Goal: Information Seeking & Learning: Learn about a topic

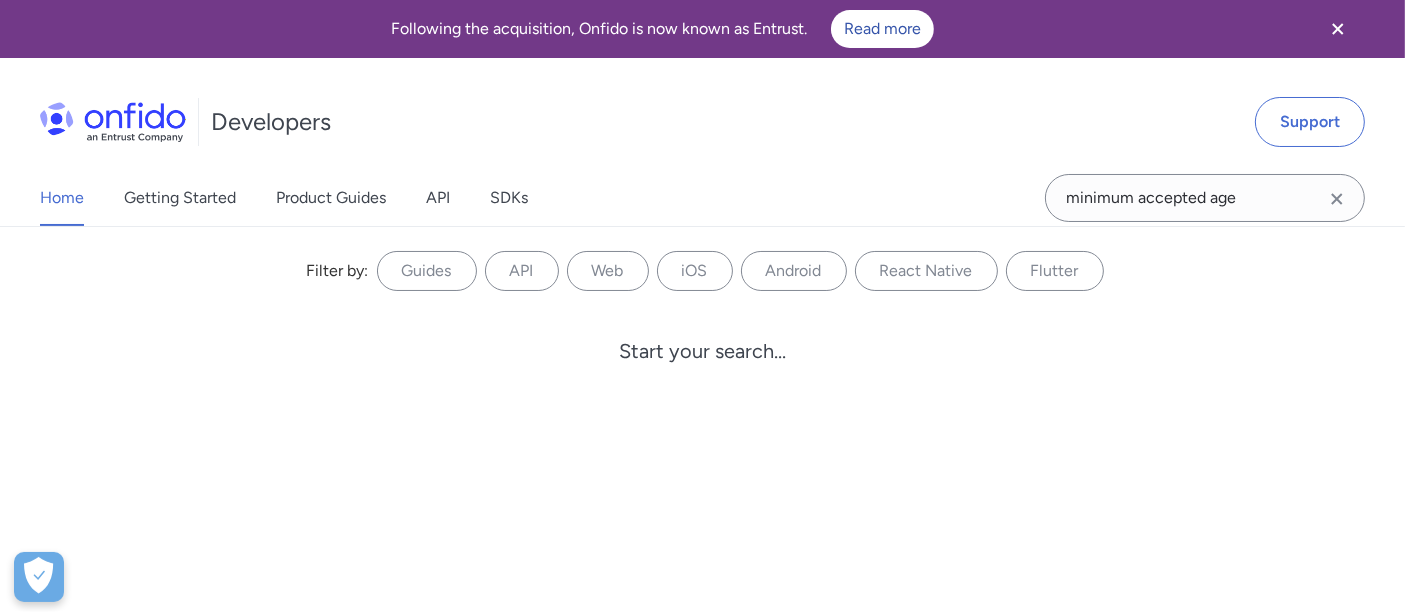
type input "minimum accepted age"
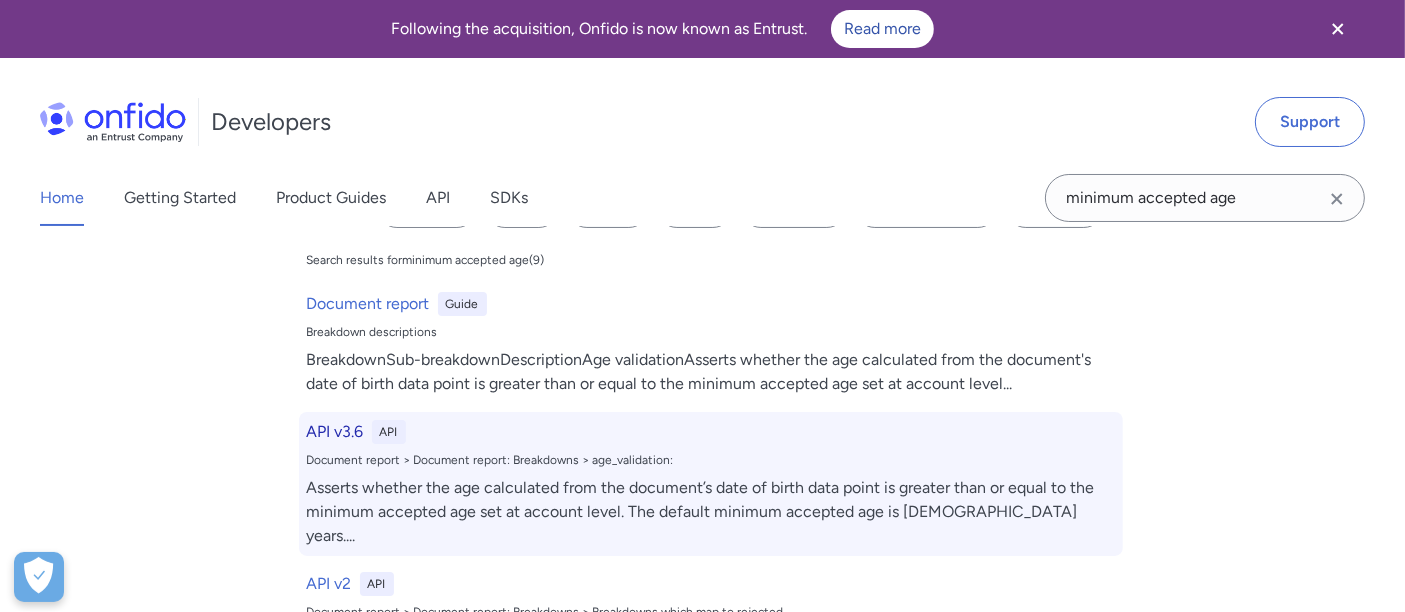
scroll to position [111, 0]
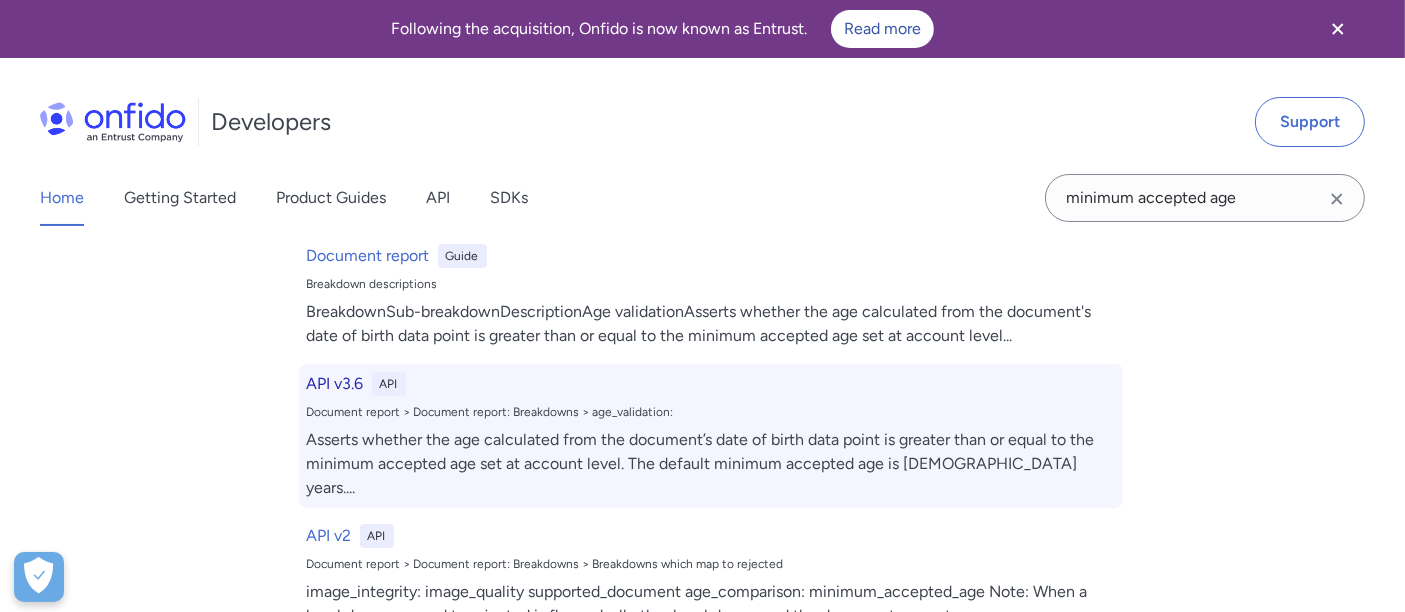
click at [364, 431] on div "Asserts whether the age calculated from the document’s date of birth data point…" at bounding box center [711, 464] width 808 height 72
select select "http"
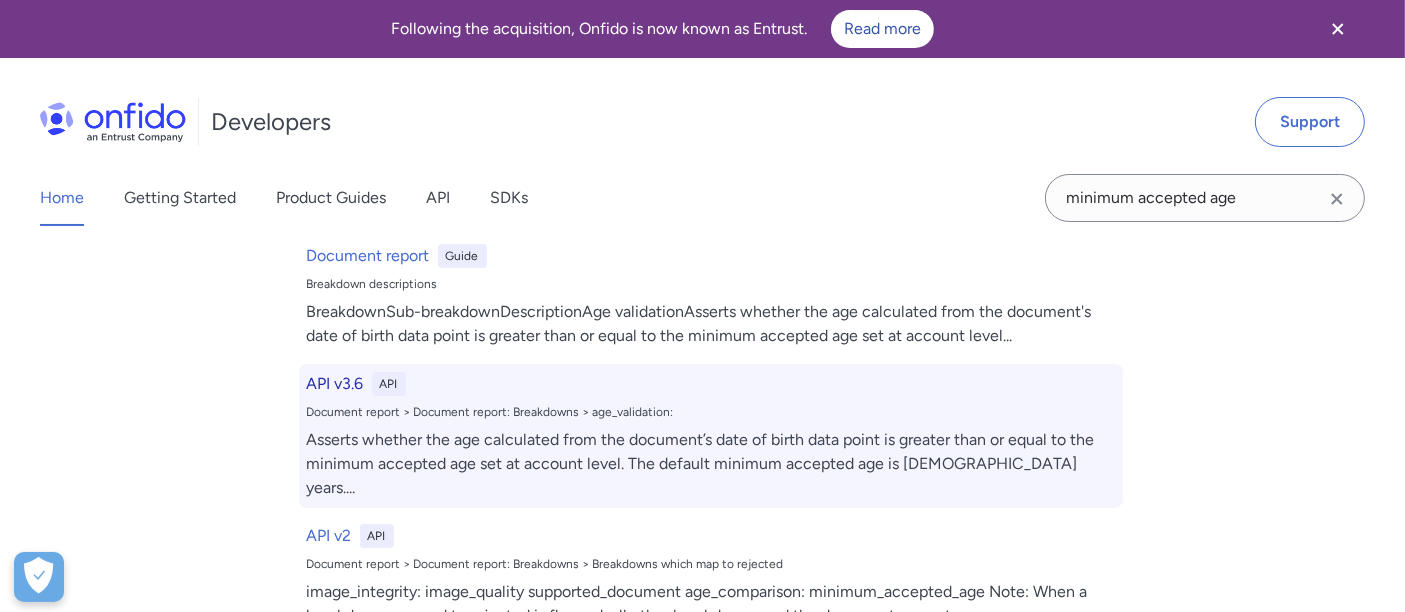
select select "http"
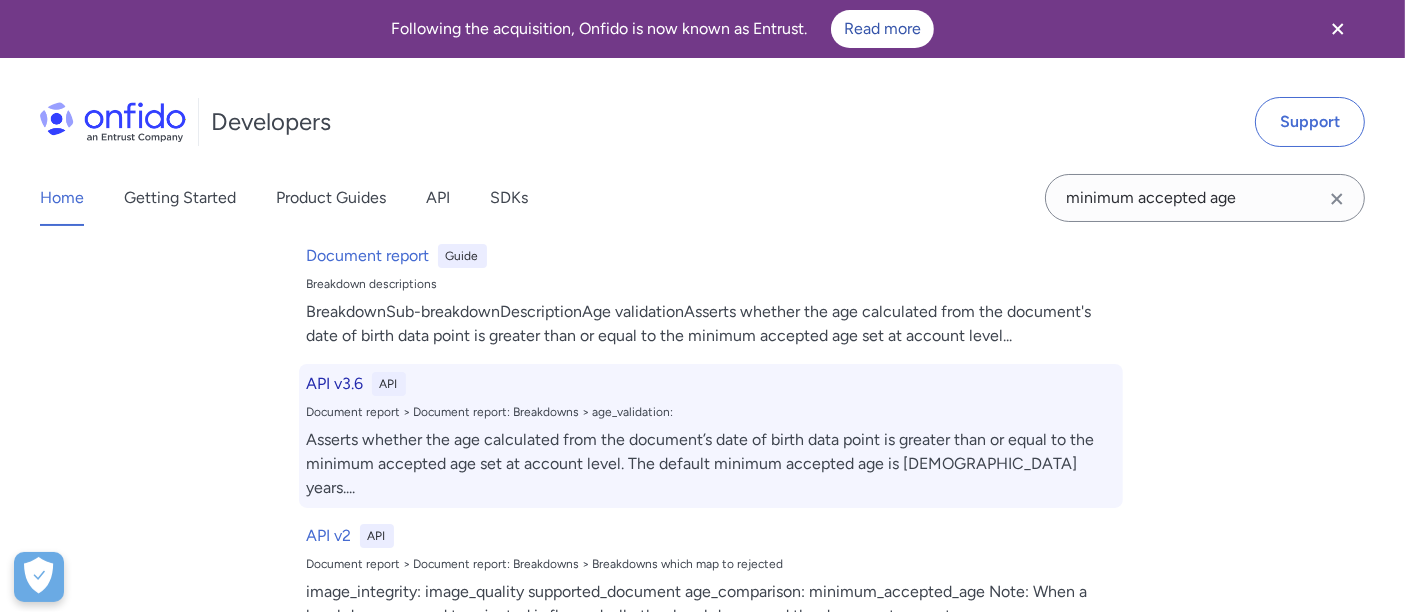
select select "http"
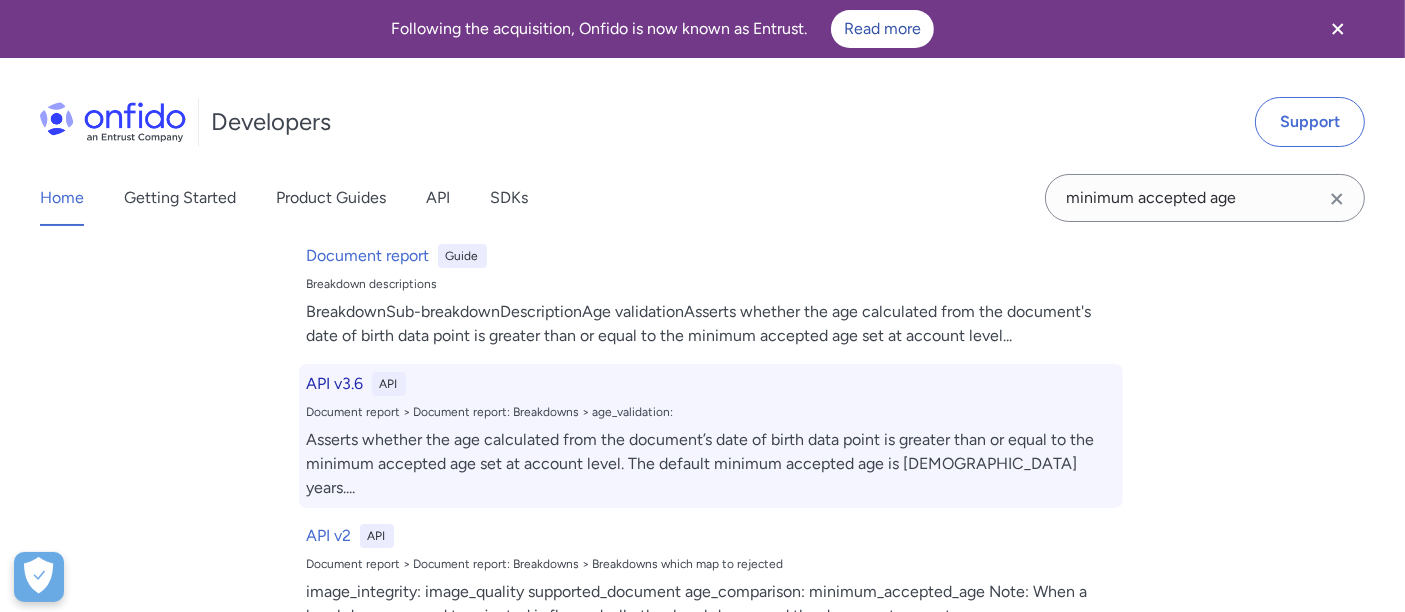
select select "http"
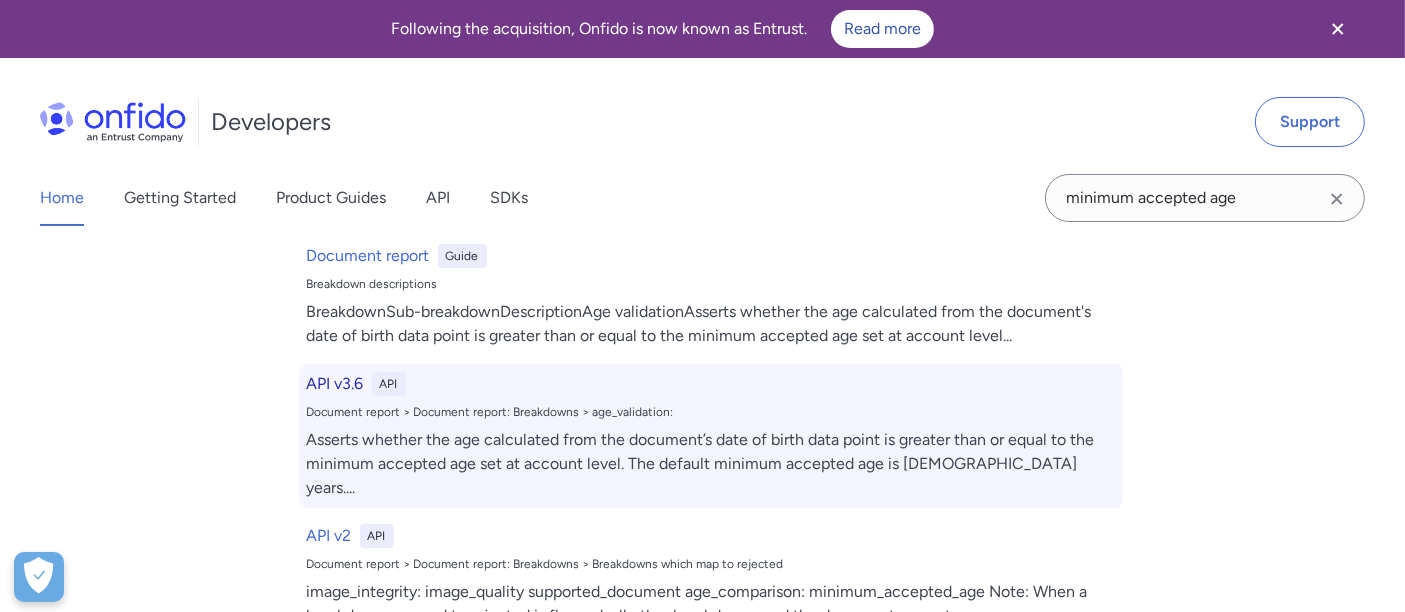
select select "http"
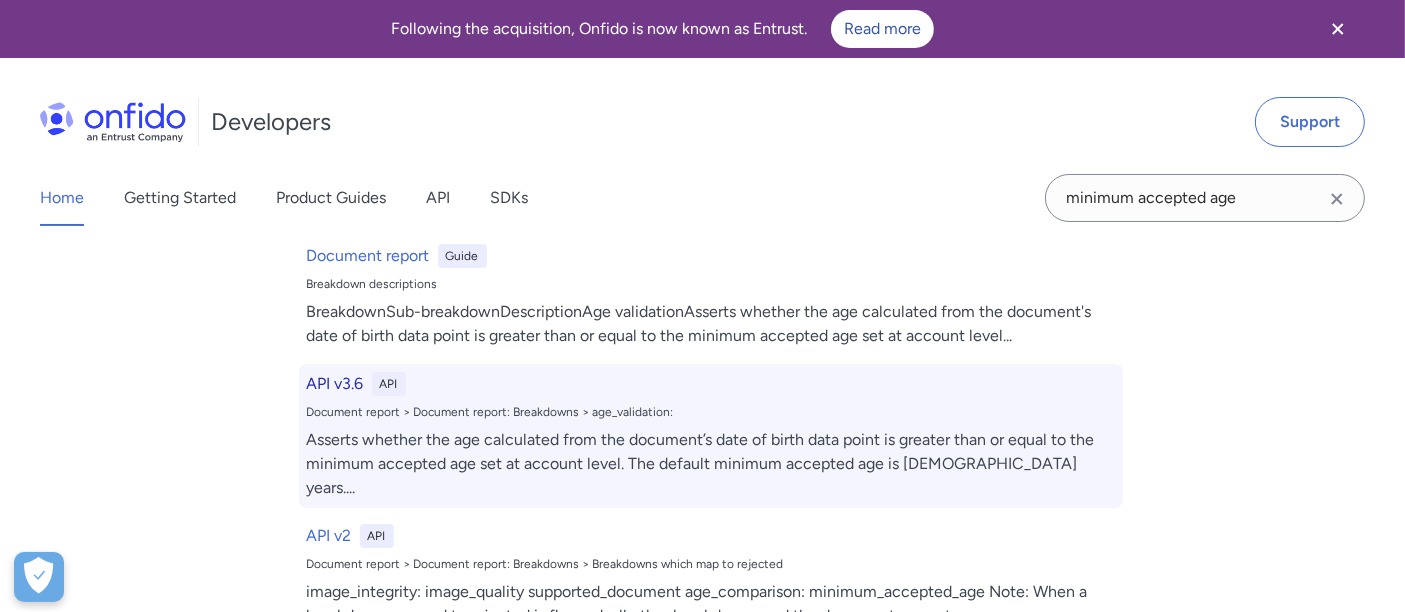
select select "http"
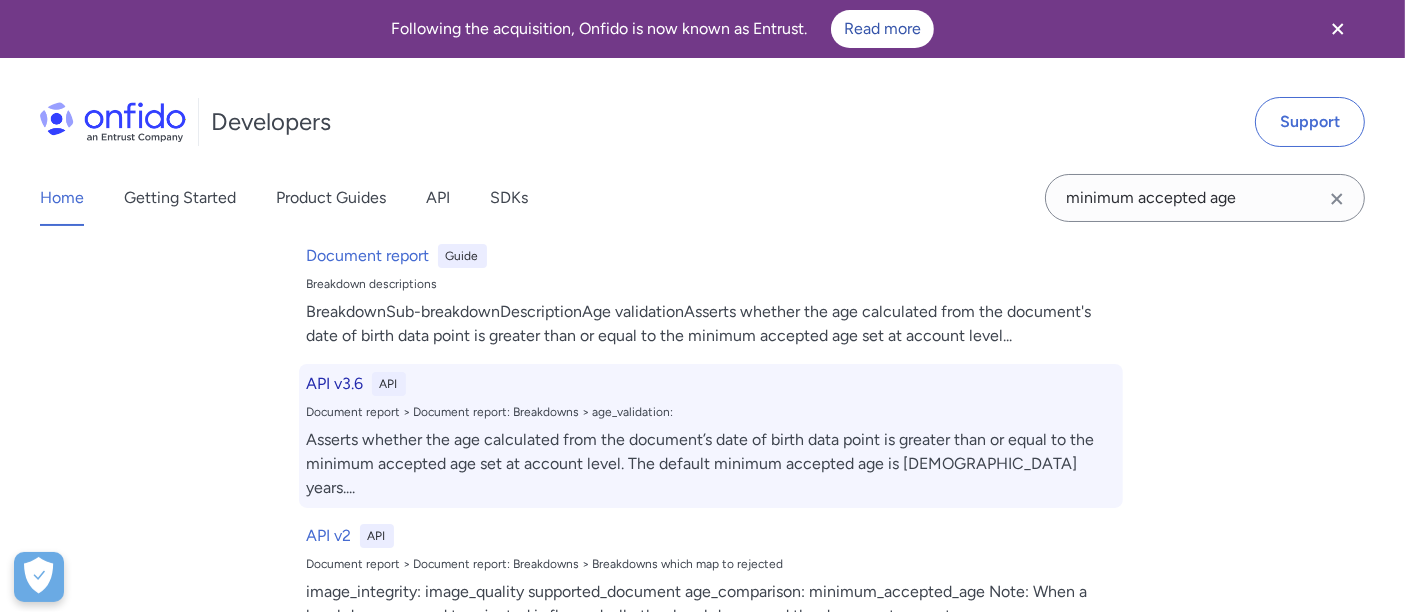
select select "http"
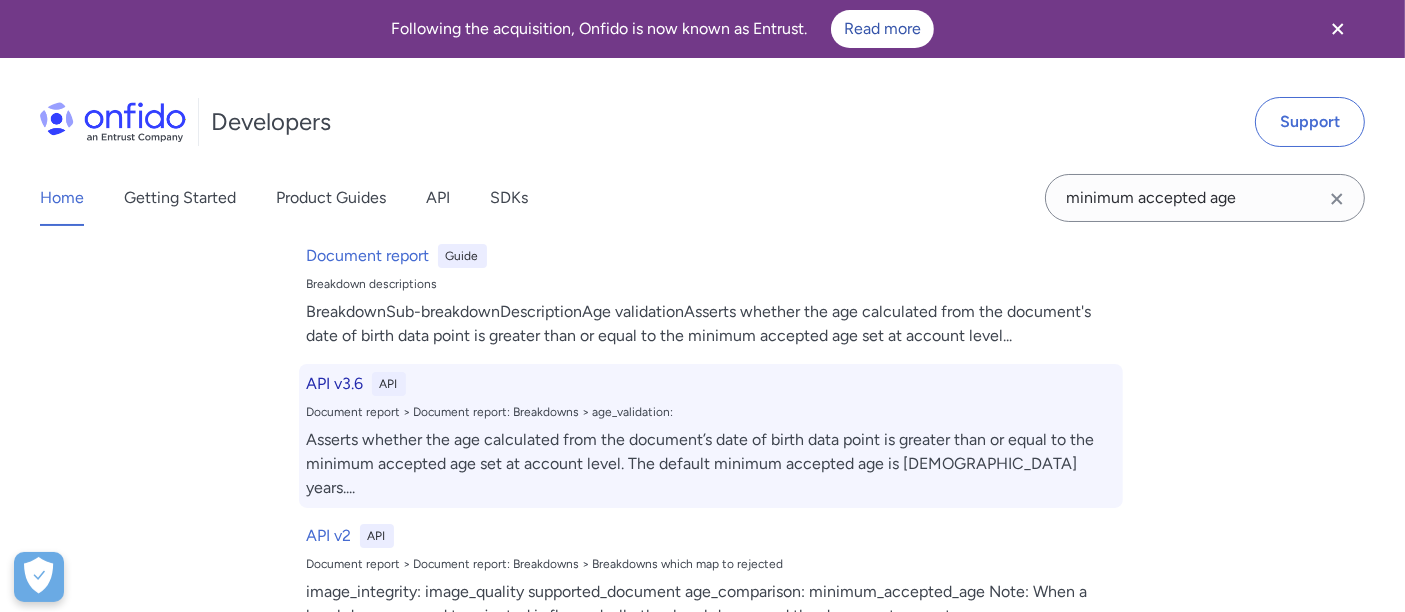
select select "http"
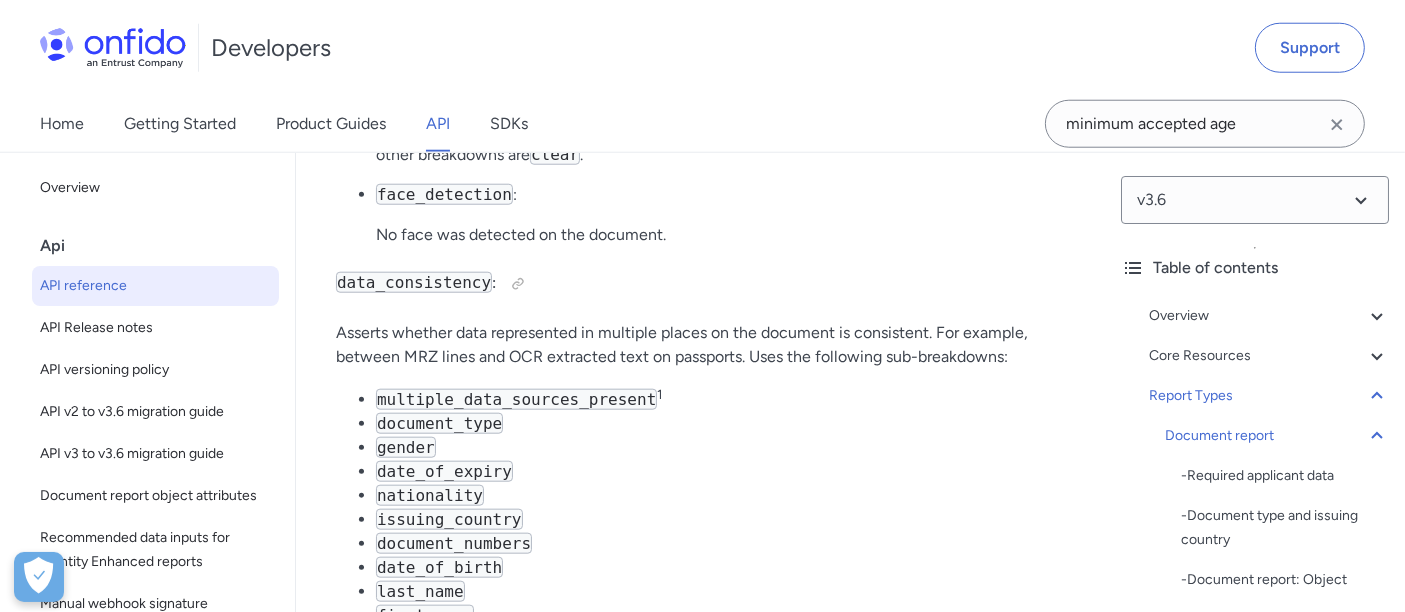
scroll to position [100809, 0]
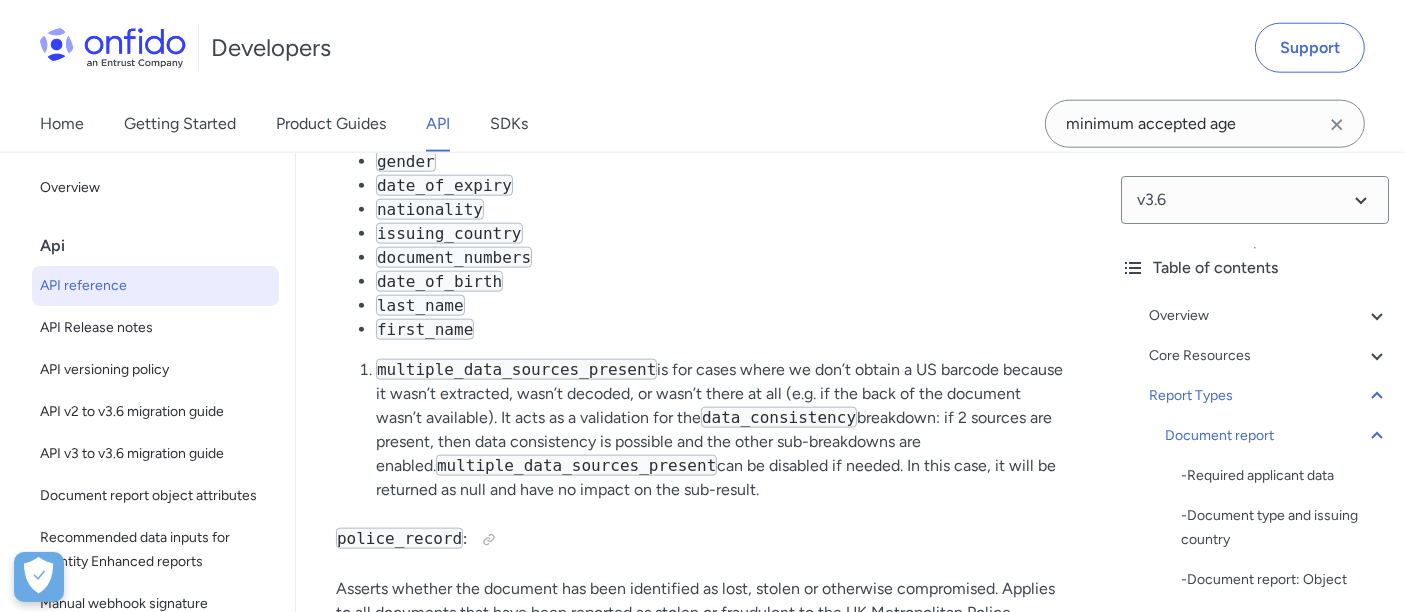
scroll to position [100851, 0]
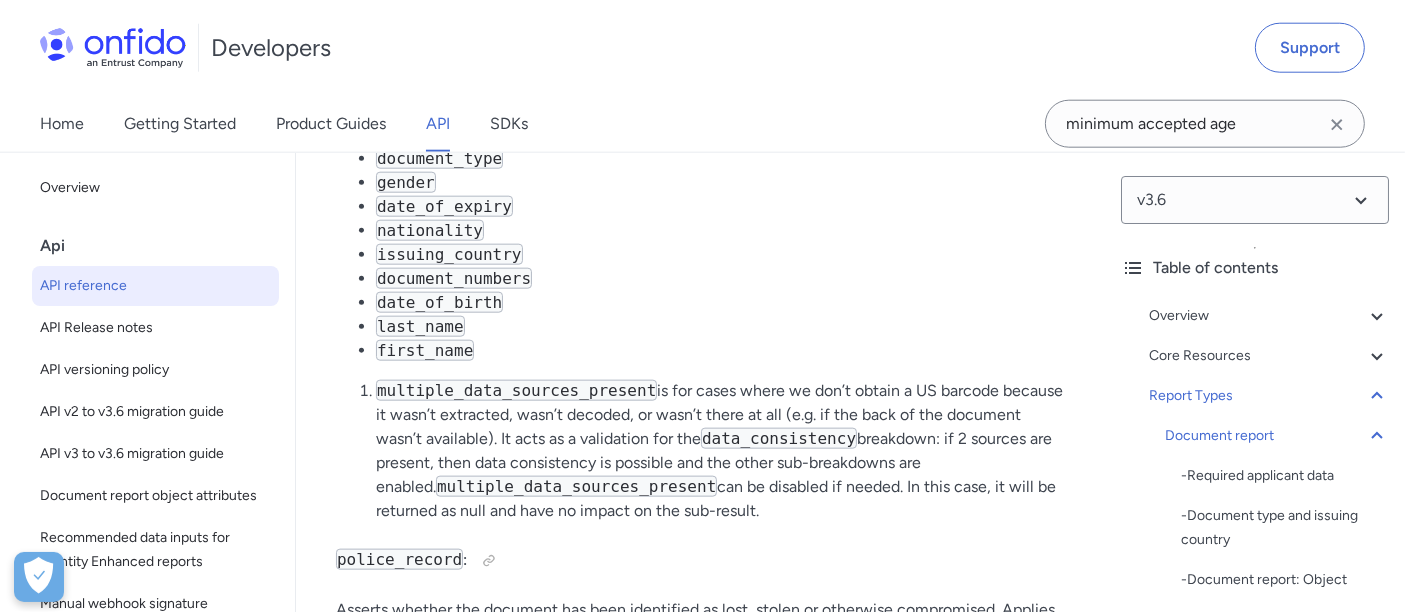
drag, startPoint x: 1004, startPoint y: 371, endPoint x: 888, endPoint y: 364, distance: 116.2
